Goal: Task Accomplishment & Management: Use online tool/utility

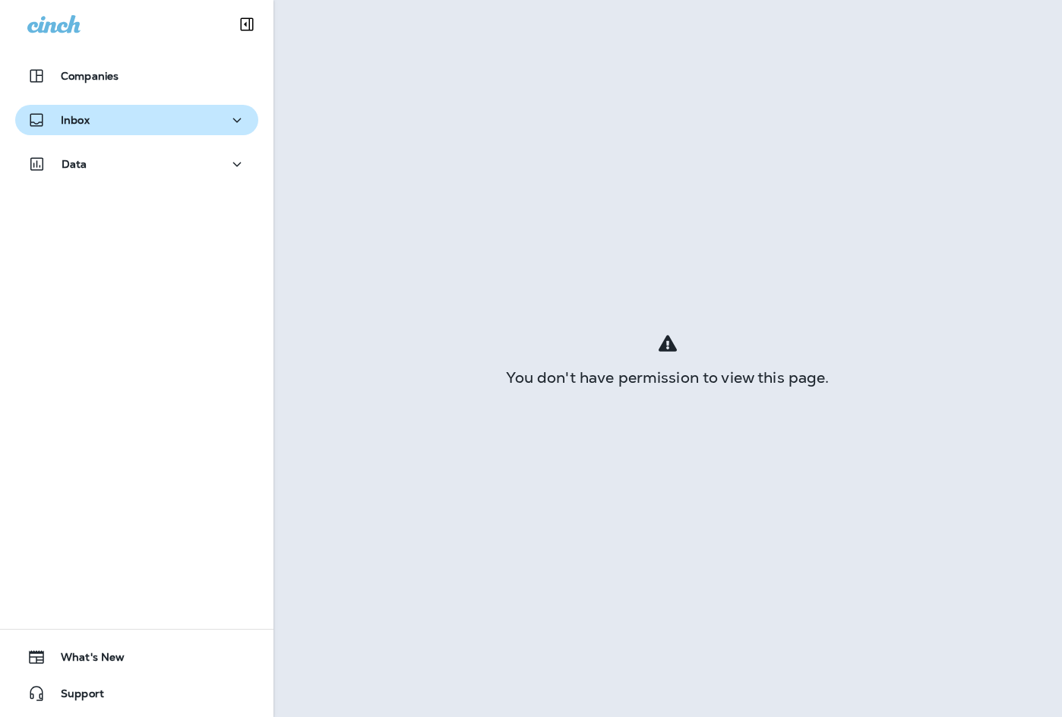
click at [77, 114] on p "Inbox" at bounding box center [75, 120] width 29 height 12
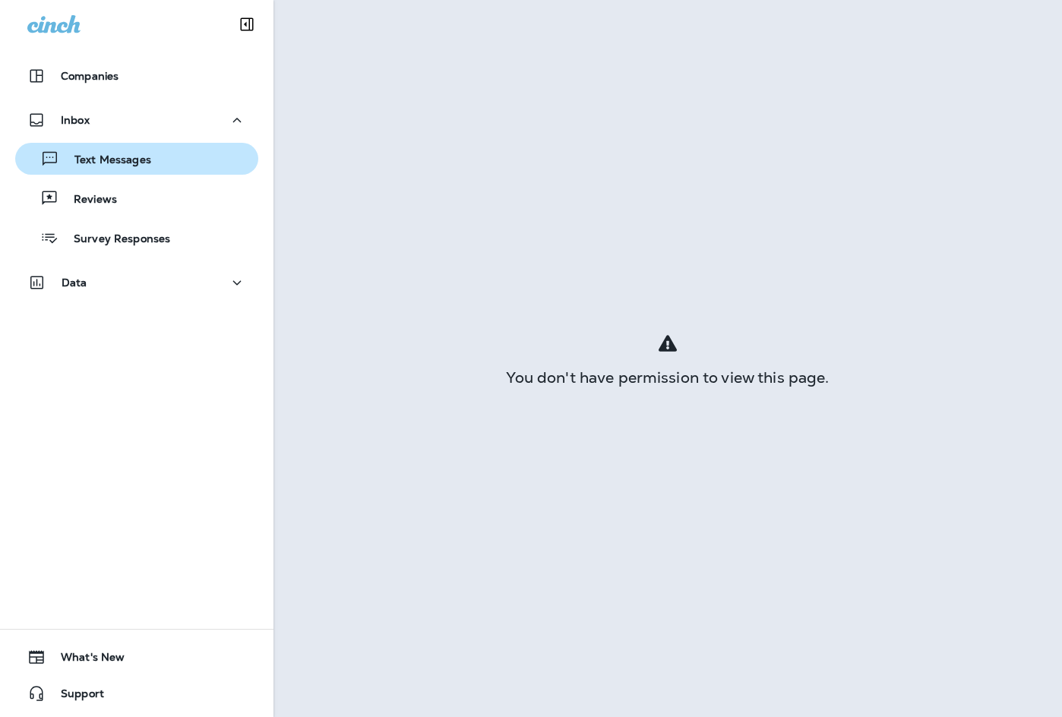
click at [126, 157] on p "Text Messages" at bounding box center [105, 160] width 92 height 14
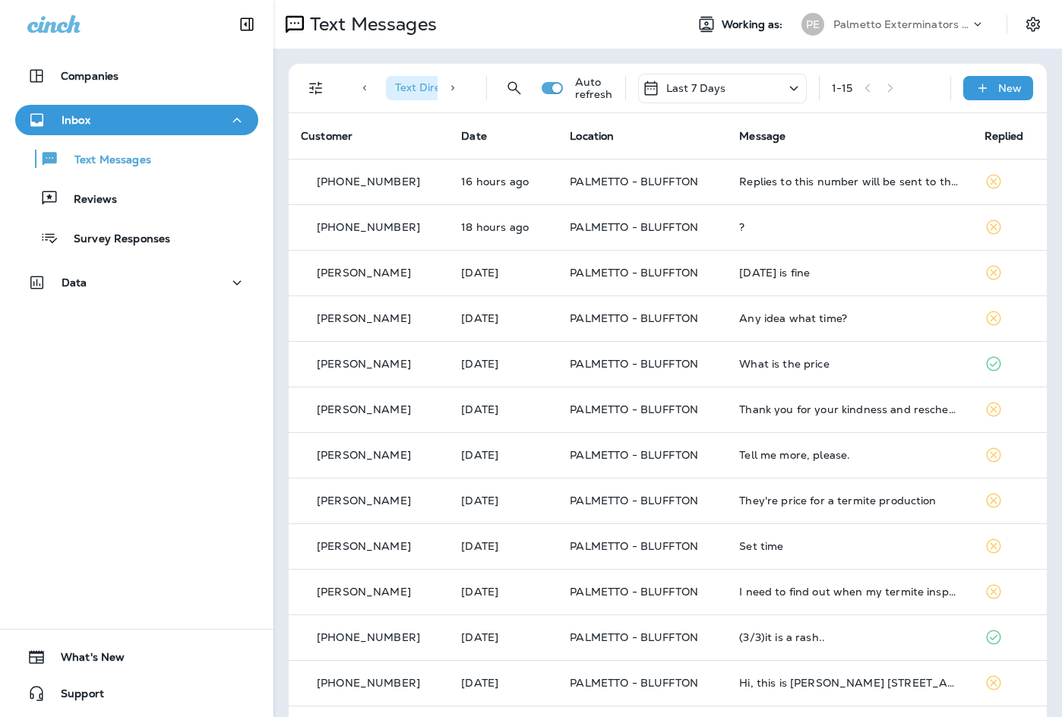
click at [572, 26] on div "Text Messages" at bounding box center [473, 24] width 400 height 30
click at [510, 18] on div "Text Messages" at bounding box center [473, 24] width 400 height 30
